Goal: Register for event/course

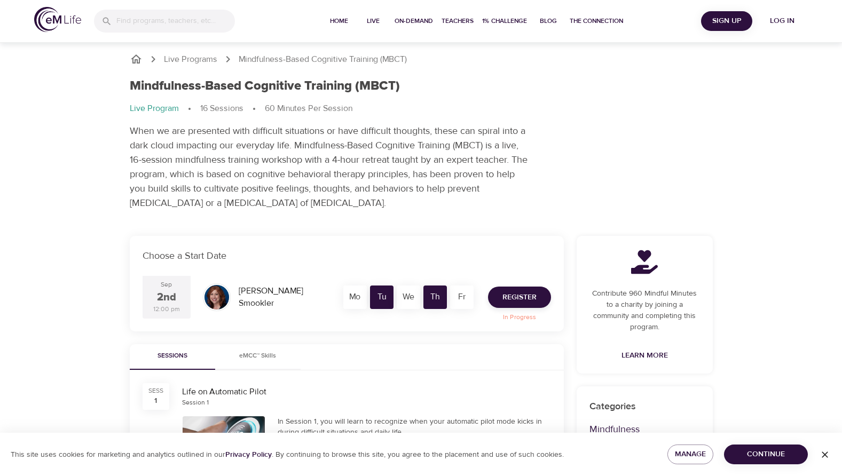
click at [763, 457] on span "Continue" at bounding box center [765, 454] width 67 height 13
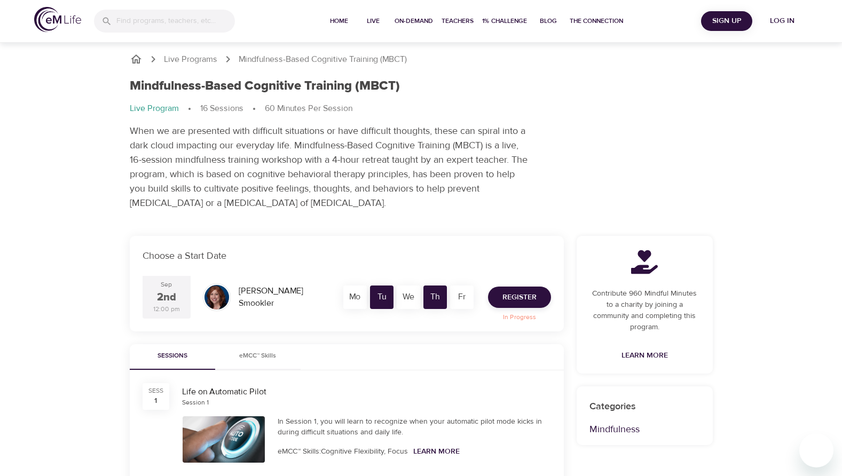
click at [428, 294] on div "Th" at bounding box center [434, 297] width 23 height 23
click at [434, 294] on div "Th" at bounding box center [434, 297] width 23 height 23
click at [516, 296] on span "Register" at bounding box center [519, 297] width 34 height 13
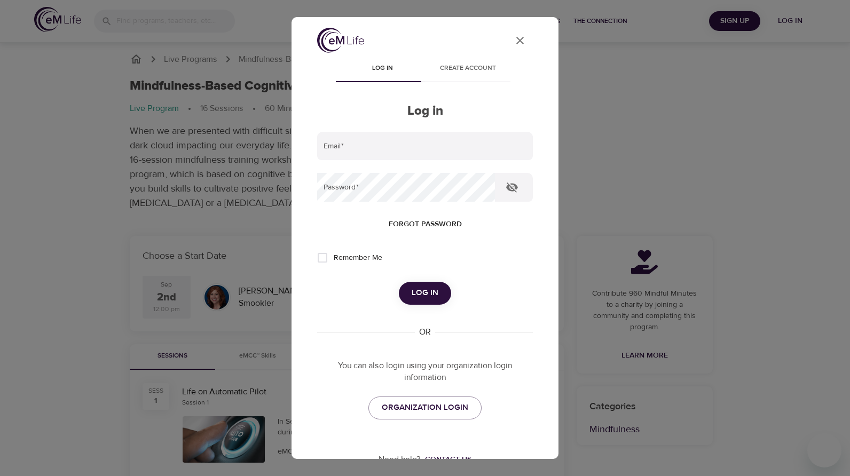
type input "crhausfeld@yahoo.com"
click at [413, 291] on span "Log in" at bounding box center [425, 293] width 27 height 14
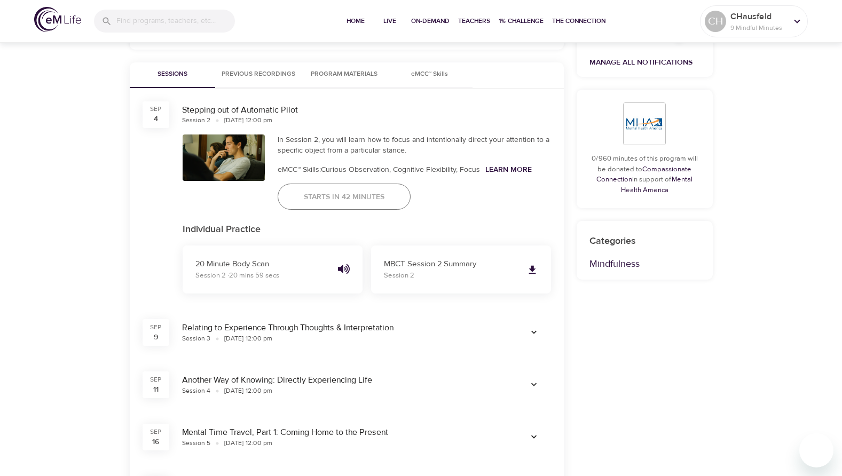
scroll to position [374, 0]
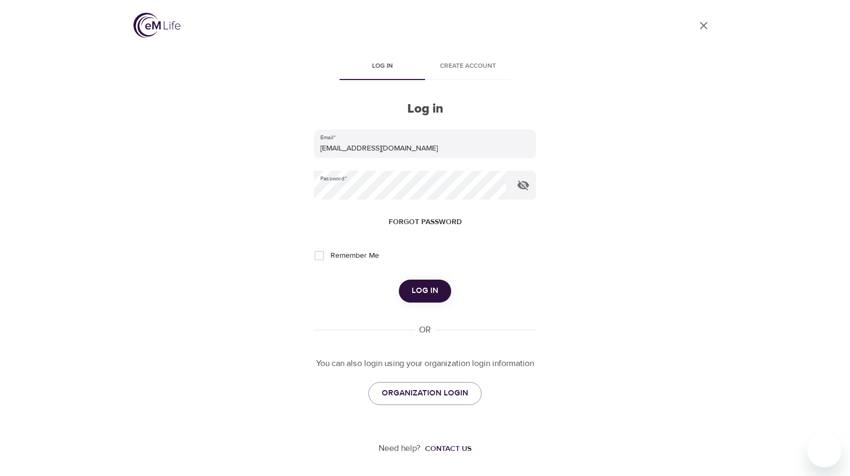
drag, startPoint x: 432, startPoint y: 296, endPoint x: 750, endPoint y: 449, distance: 352.0
click at [432, 296] on span "Log in" at bounding box center [425, 291] width 27 height 14
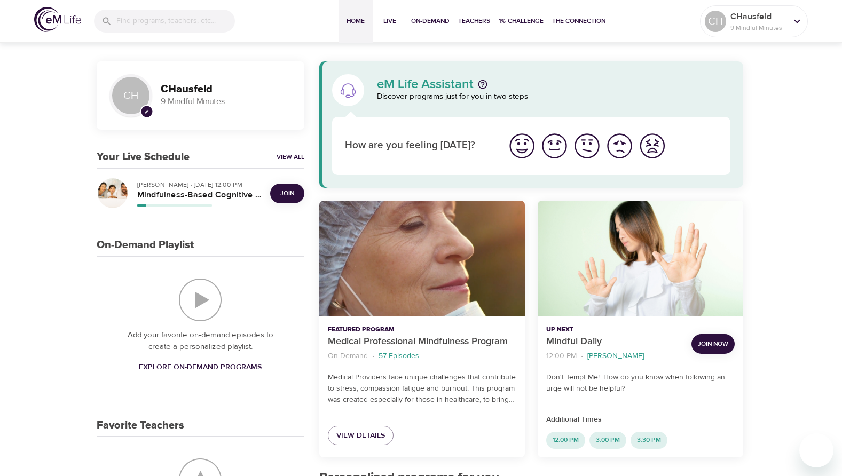
click at [288, 194] on span "Join" at bounding box center [287, 193] width 14 height 11
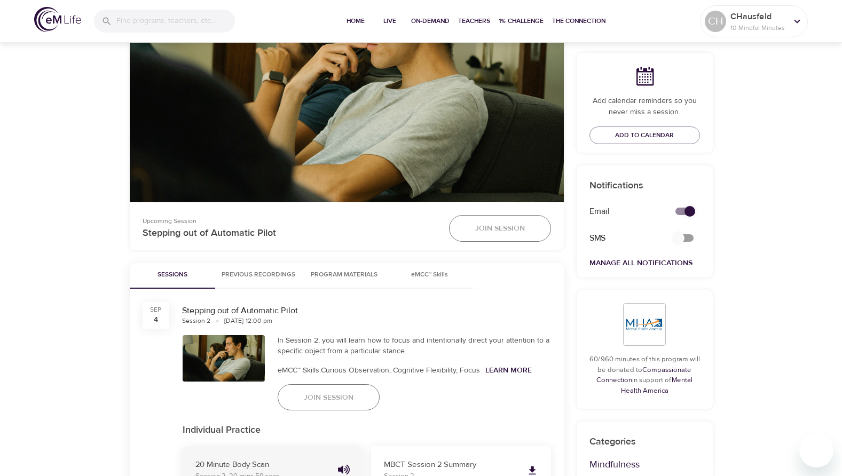
scroll to position [320, 0]
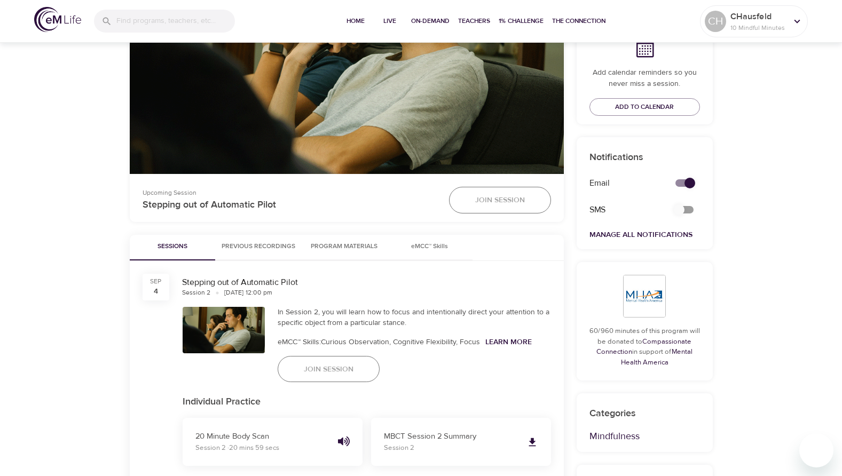
click at [328, 373] on span "Join Session" at bounding box center [329, 369] width 50 height 13
